Goal: Task Accomplishment & Management: Use online tool/utility

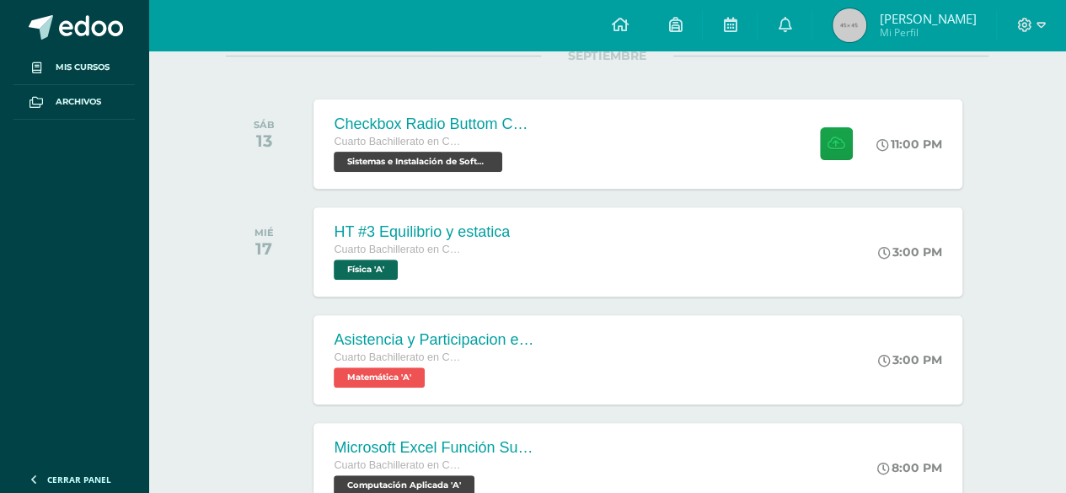
scroll to position [233, 0]
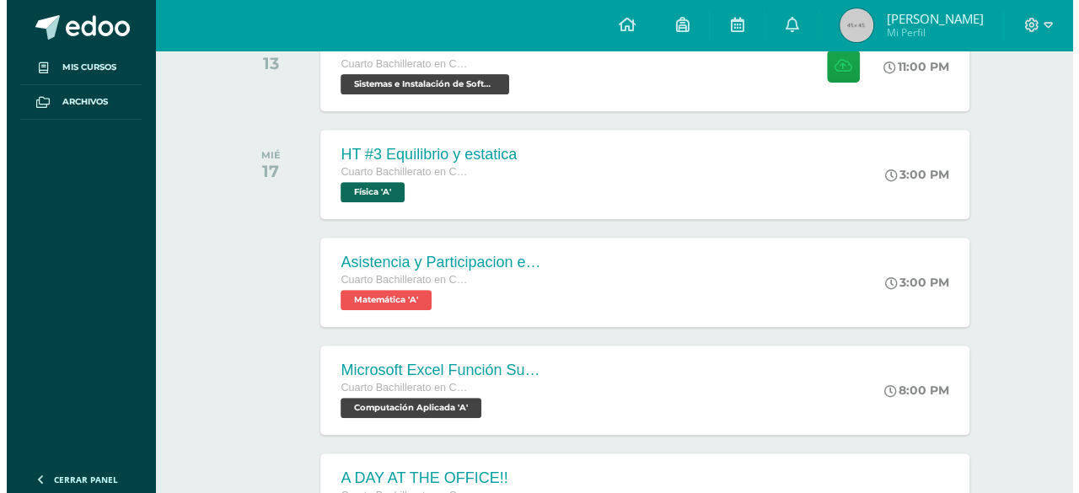
scroll to position [310, 0]
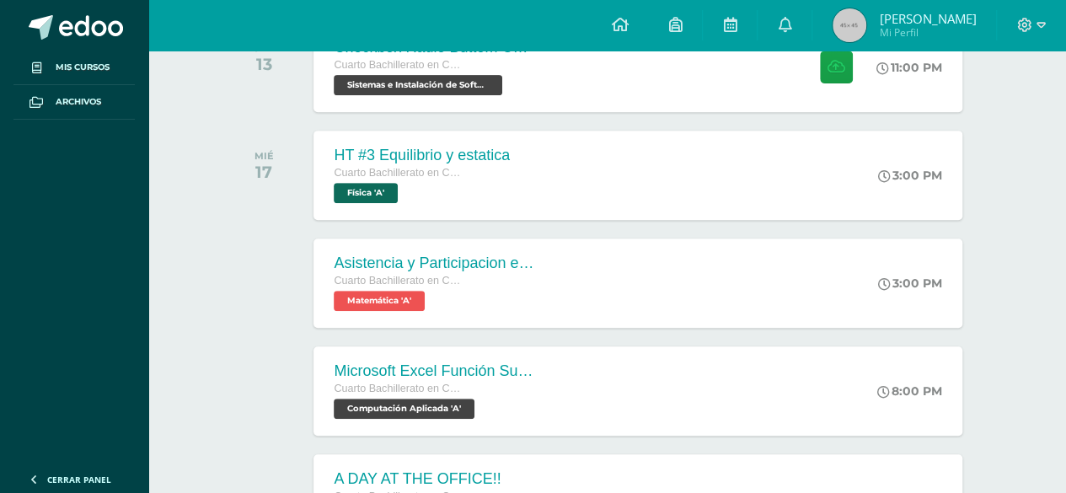
drag, startPoint x: 556, startPoint y: 92, endPoint x: 212, endPoint y: 142, distance: 347.7
click at [212, 142] on div "todas las Actividades No tienes actividades Échale un vistazo a los demás perío…" at bounding box center [607, 307] width 830 height 901
click at [541, 94] on div "Checkbox Radio Buttom Cajas de Selección Cuarto Bachillerato en CCLL con Orient…" at bounding box center [433, 67] width 245 height 90
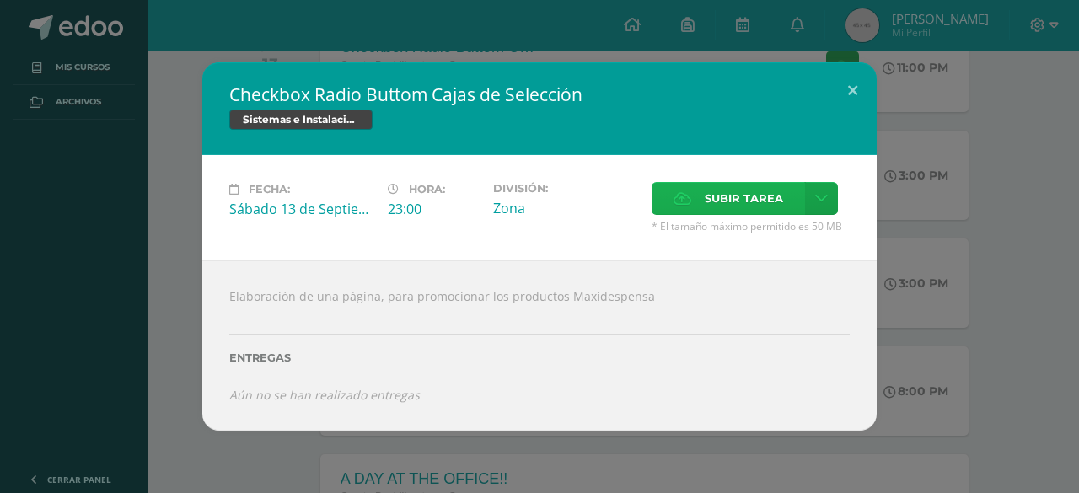
click at [727, 190] on span "Subir tarea" at bounding box center [744, 198] width 78 height 31
click at [0, 0] on input "Subir tarea" at bounding box center [0, 0] width 0 height 0
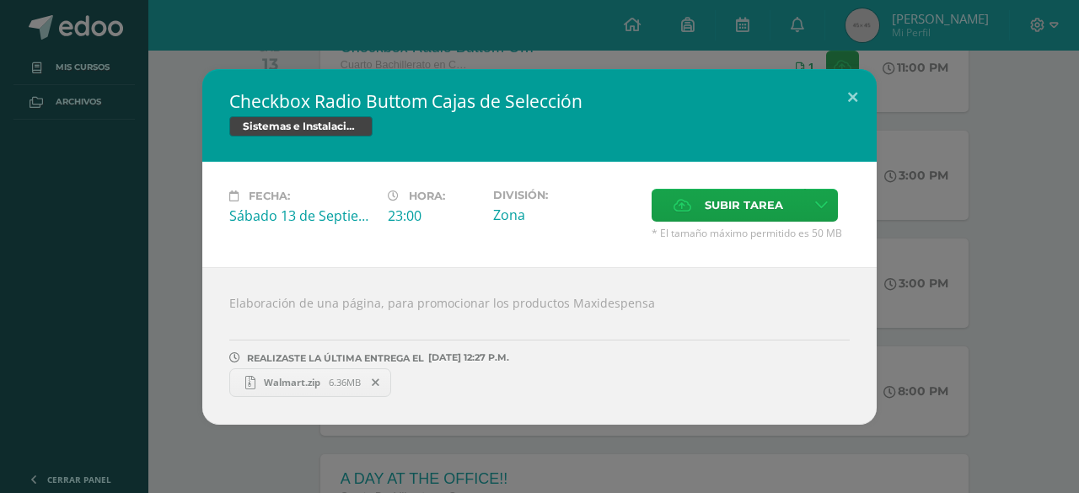
click at [285, 382] on span "Walmart.zip" at bounding box center [291, 382] width 73 height 13
